Goal: Find specific page/section: Find specific page/section

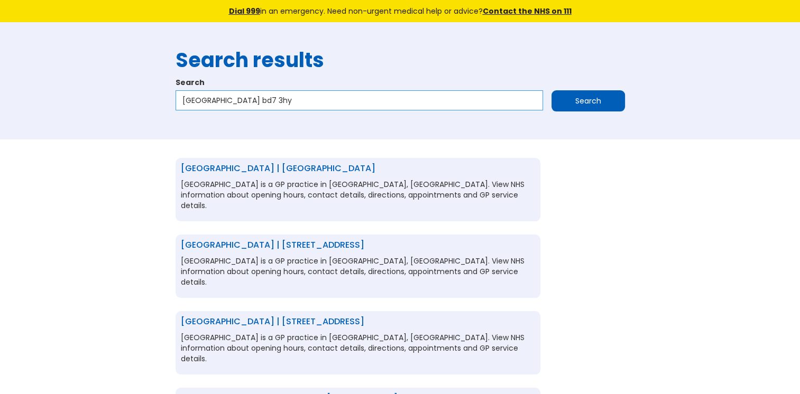
click at [311, 103] on input "Mughal Medical Centre bd7 3hy" at bounding box center [359, 100] width 367 height 20
drag, startPoint x: 311, startPoint y: 103, endPoint x: 182, endPoint y: 123, distance: 130.0
click at [182, 123] on div "Search results Search Mughal Medical Centre bd7 3hy Search" at bounding box center [400, 81] width 460 height 86
paste input "Castlefields Surger"
type input "Castlefields Surgery"
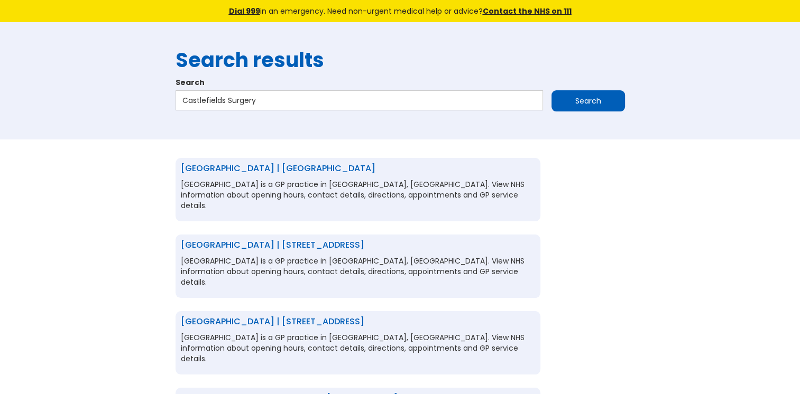
click at [561, 102] on input "Search" at bounding box center [587, 100] width 73 height 21
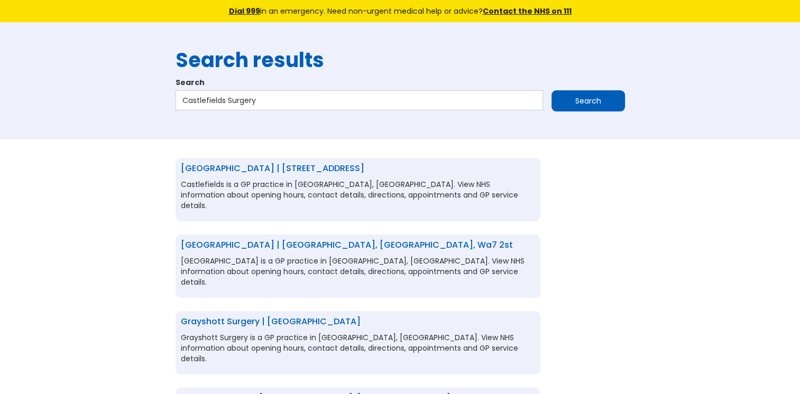
click at [280, 167] on link "[GEOGRAPHIC_DATA] | [STREET_ADDRESS]" at bounding box center [272, 168] width 183 height 12
